Goal: Task Accomplishment & Management: Complete application form

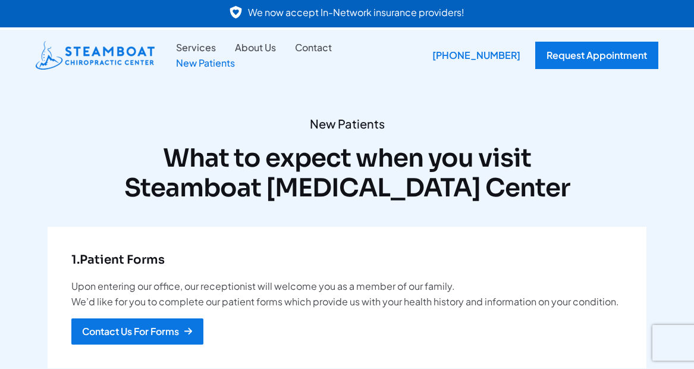
click at [581, 56] on div "Request Appointment" at bounding box center [596, 55] width 123 height 27
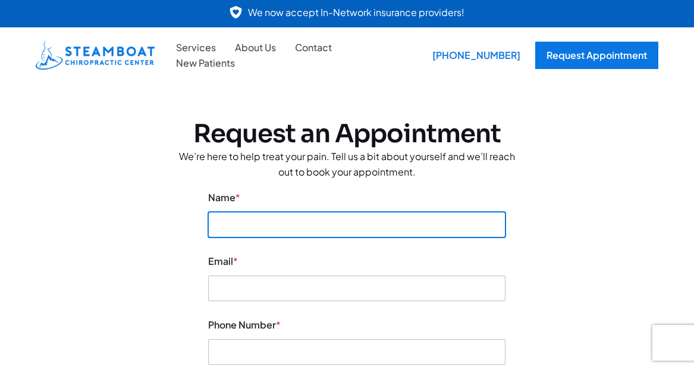
click at [441, 224] on input "Name *" at bounding box center [356, 225] width 297 height 26
type input "Marisa Beggs"
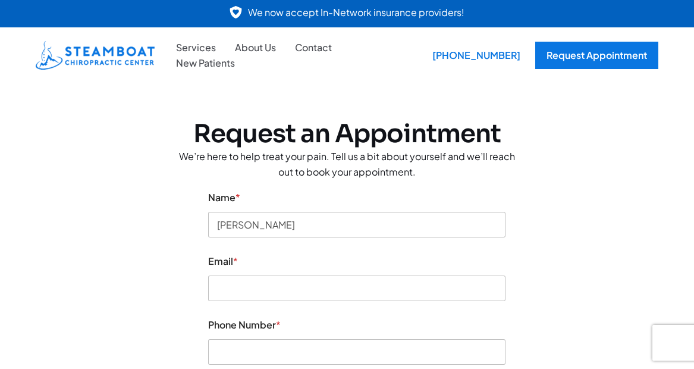
click at [399, 185] on div "Name * Marisa Beggs" at bounding box center [356, 214] width 297 height 64
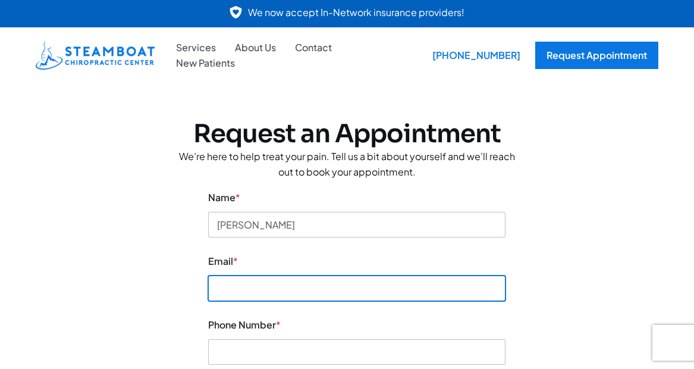
click at [328, 287] on input "Email *" at bounding box center [356, 288] width 297 height 26
type input "marisabeggs24@gmail.com"
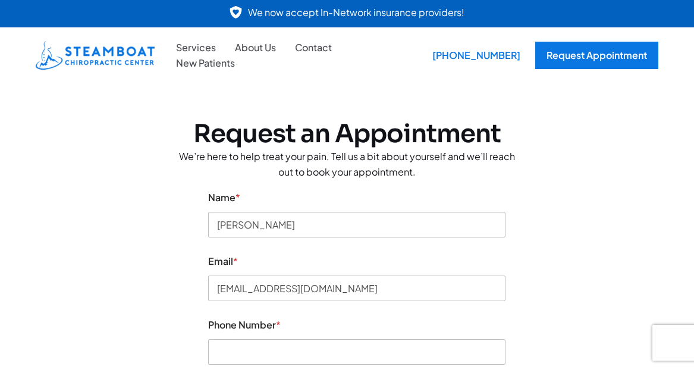
click at [442, 243] on div "Name * Marisa Beggs" at bounding box center [356, 214] width 297 height 64
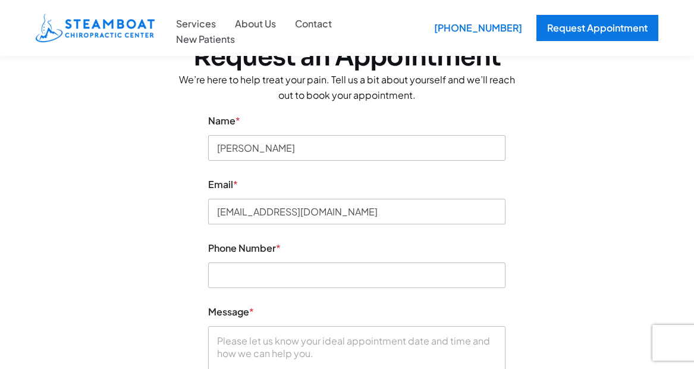
scroll to position [78, 0]
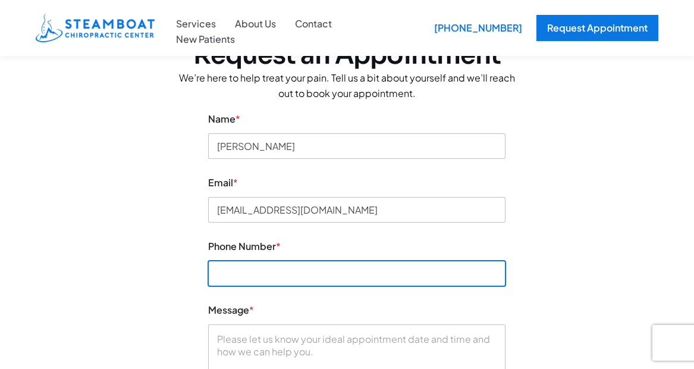
click at [413, 280] on input "Phone Number *" at bounding box center [356, 273] width 297 height 26
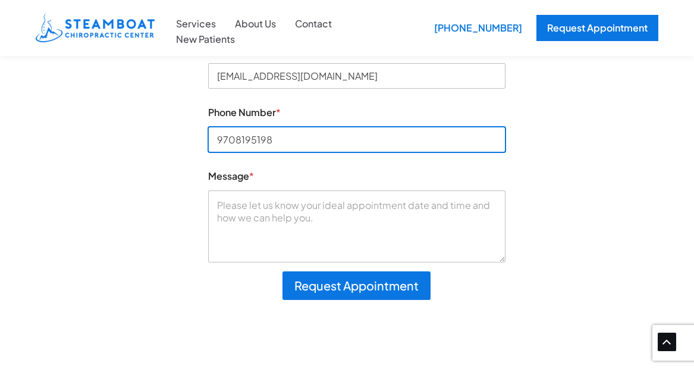
scroll to position [219, 0]
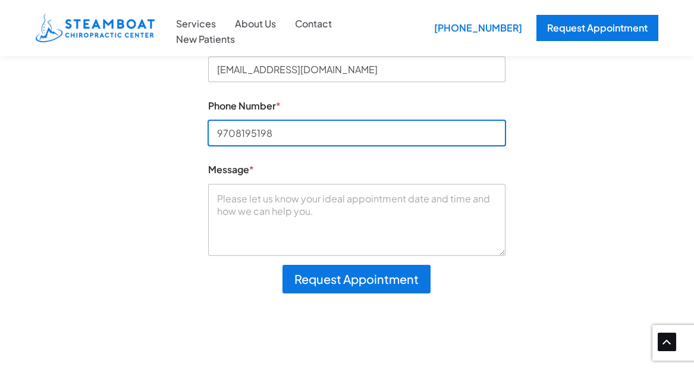
type input "9708195198"
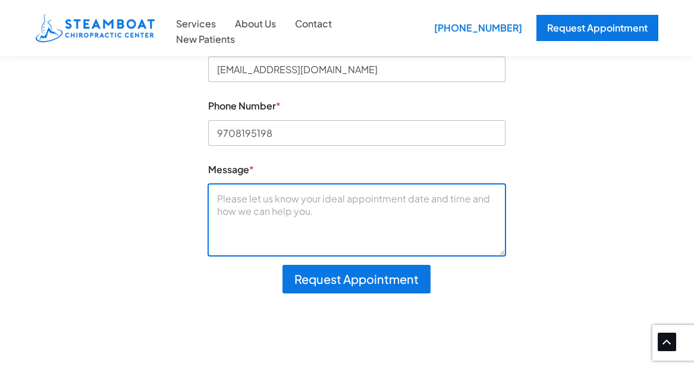
click at [405, 222] on textarea "Message *" at bounding box center [356, 219] width 297 height 71
type textarea "I"
type textarea "i"
click at [306, 213] on textarea "I'm looking to book an appoinment for some low back pain, preferrably on a mond…" at bounding box center [356, 219] width 297 height 71
click at [377, 215] on textarea "I'm looking to book an appoinment for some low back pain, preferrably on a mond…" at bounding box center [356, 219] width 297 height 71
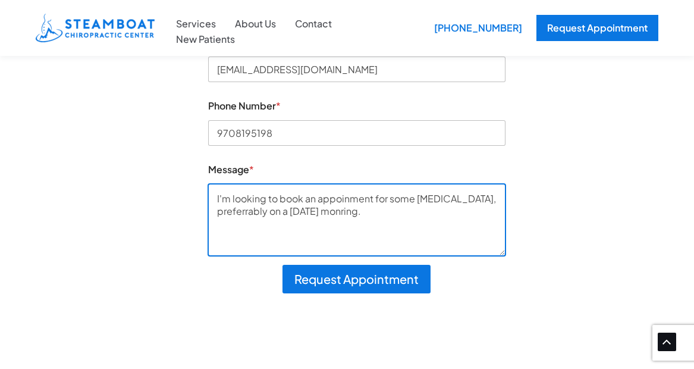
click at [293, 215] on textarea "I'm looking to book an appoinment for some low back pain, preferrably on a mond…" at bounding box center [356, 219] width 297 height 71
click at [300, 213] on textarea "I'm looking to book an appoinment for some low back pain, preferrably on a mond…" at bounding box center [356, 219] width 297 height 71
click at [298, 209] on textarea "I'm looking to book an appoinment for some low back pain, preferrably on a mond…" at bounding box center [356, 219] width 297 height 71
click at [245, 210] on textarea "I'm looking to book an appoinment for some low back pain, preferrably on a Mond…" at bounding box center [356, 219] width 297 height 71
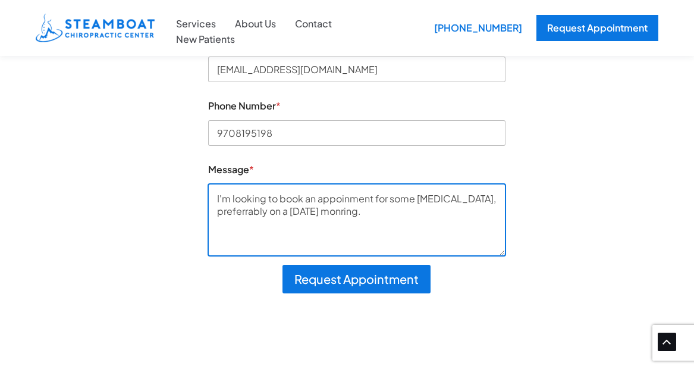
click at [245, 210] on textarea "I'm looking to book an appoinment for some low back pain, preferrably on a Mond…" at bounding box center [356, 219] width 297 height 71
click at [360, 215] on textarea "I'm looking to book an appoinment for some low back pain, preferably on a Monda…" at bounding box center [356, 219] width 297 height 71
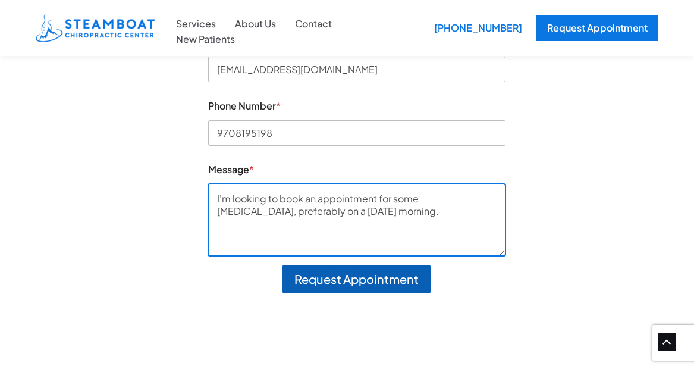
type textarea "I'm looking to book an appointment for some low back pain, preferably on a Mond…"
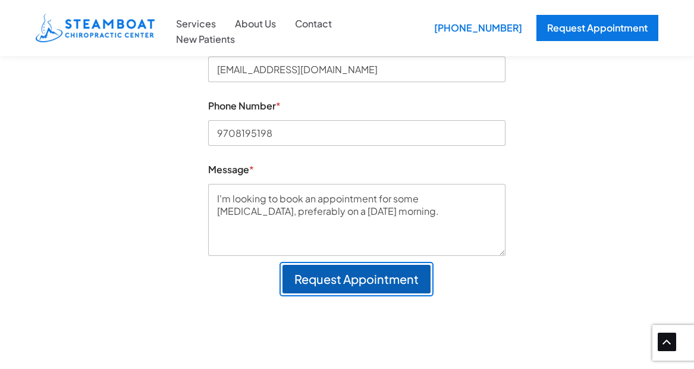
click at [386, 279] on button "Request Appointment" at bounding box center [356, 279] width 148 height 29
